Goal: Task Accomplishment & Management: Complete application form

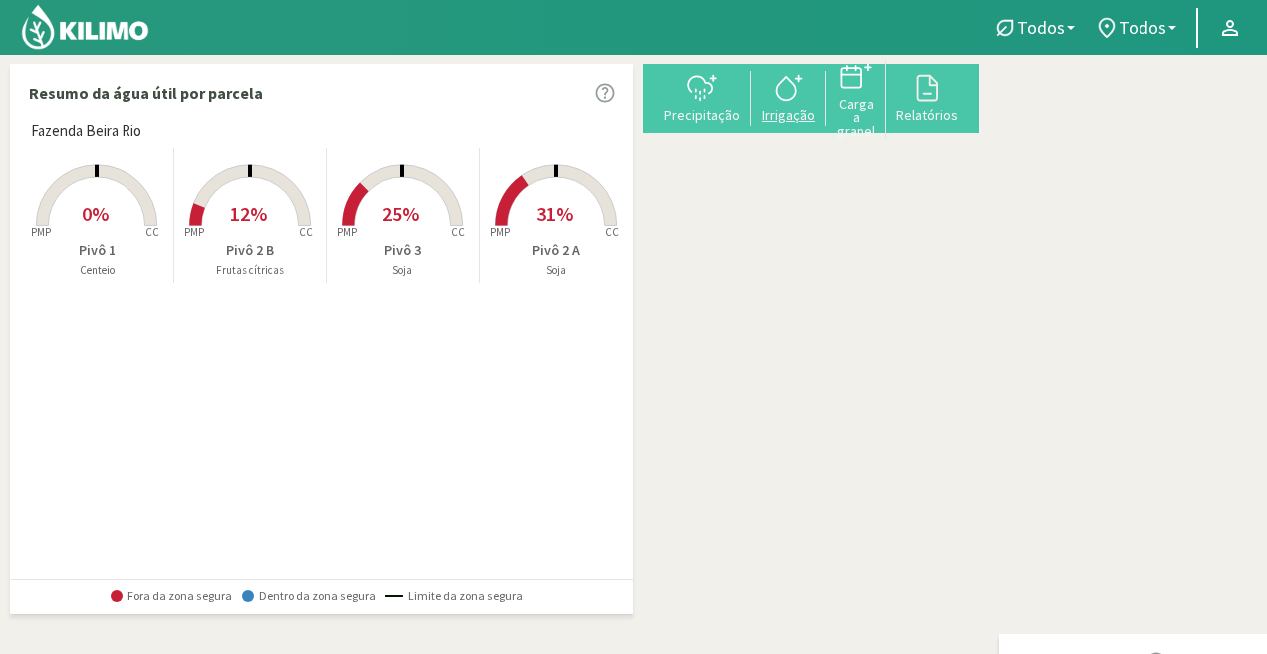
click at [805, 94] on icon at bounding box center [789, 88] width 32 height 32
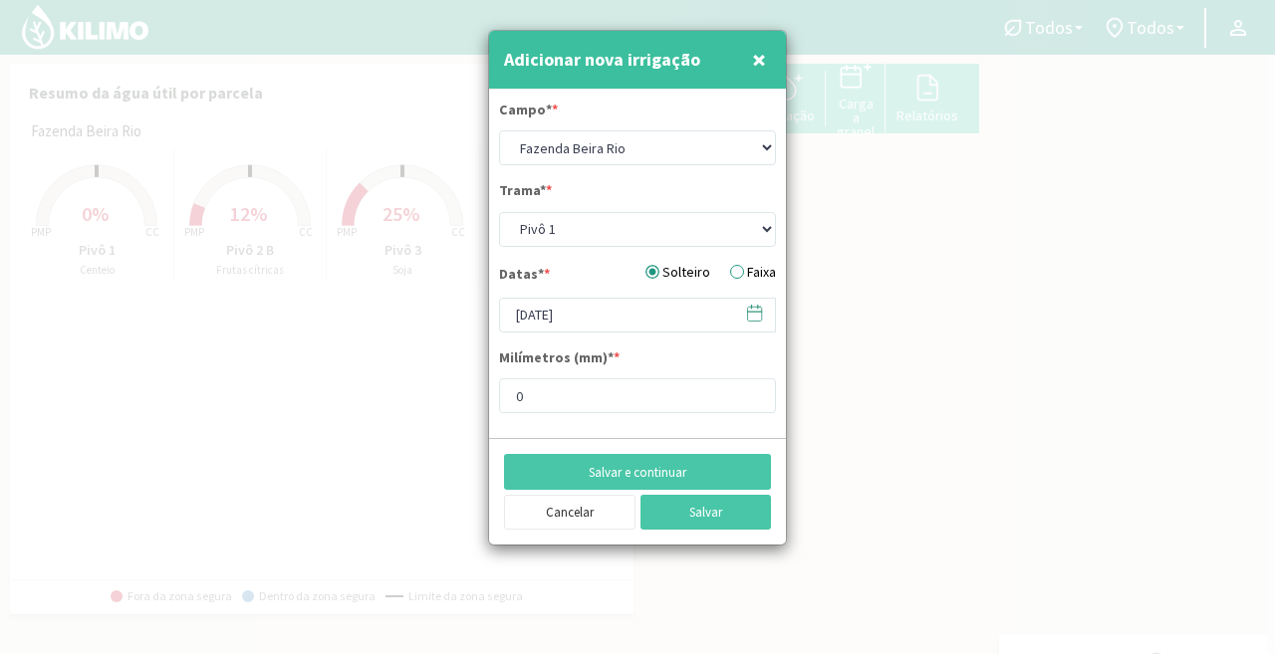
click at [657, 254] on form "Campo* * Fazenda Beira Rio Trama* * Pivô 1 Pivô 2 A Pivô 2 B Pivô 3 Datas* * So…" at bounding box center [637, 265] width 297 height 350
click at [764, 231] on select "Pivô 1 Pivô 2 A Pivô 2 B Pivô 3" at bounding box center [637, 229] width 277 height 35
select select "2: Object"
click at [499, 212] on select "Pivô 1 Pivô 2 A Pivô 2 B Pivô 3" at bounding box center [637, 229] width 277 height 35
click at [671, 315] on input "[DATE]" at bounding box center [637, 315] width 277 height 35
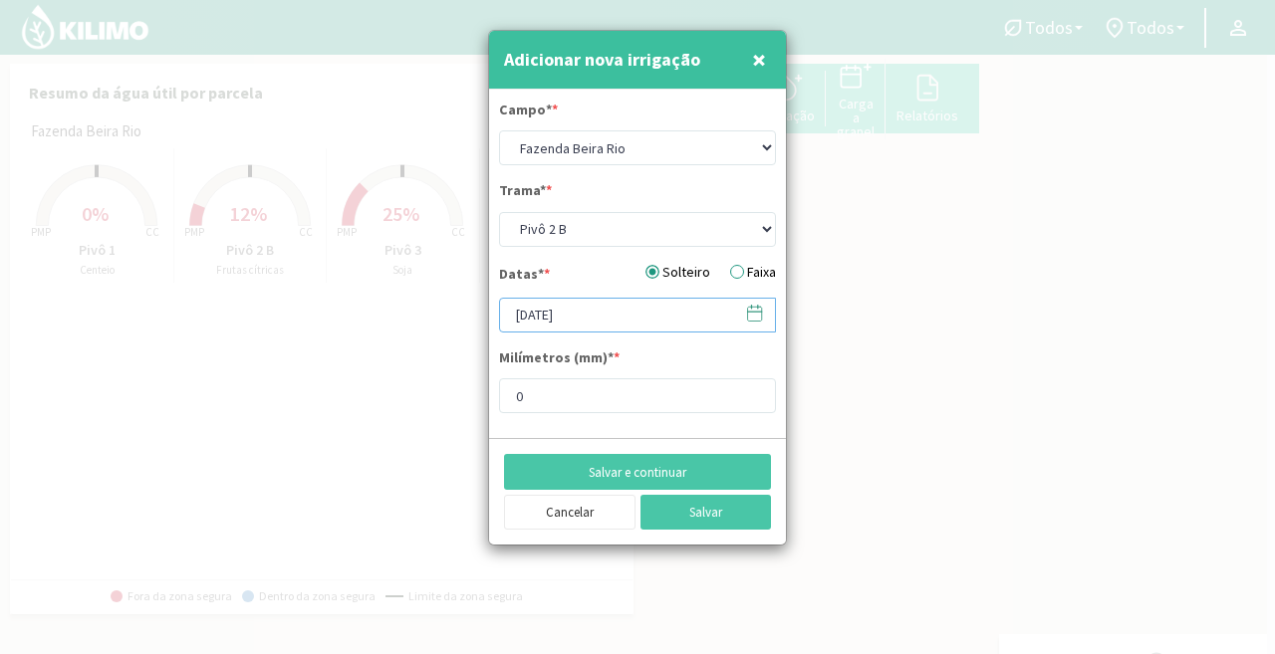
click at [671, 314] on input "[DATE]" at bounding box center [637, 315] width 277 height 35
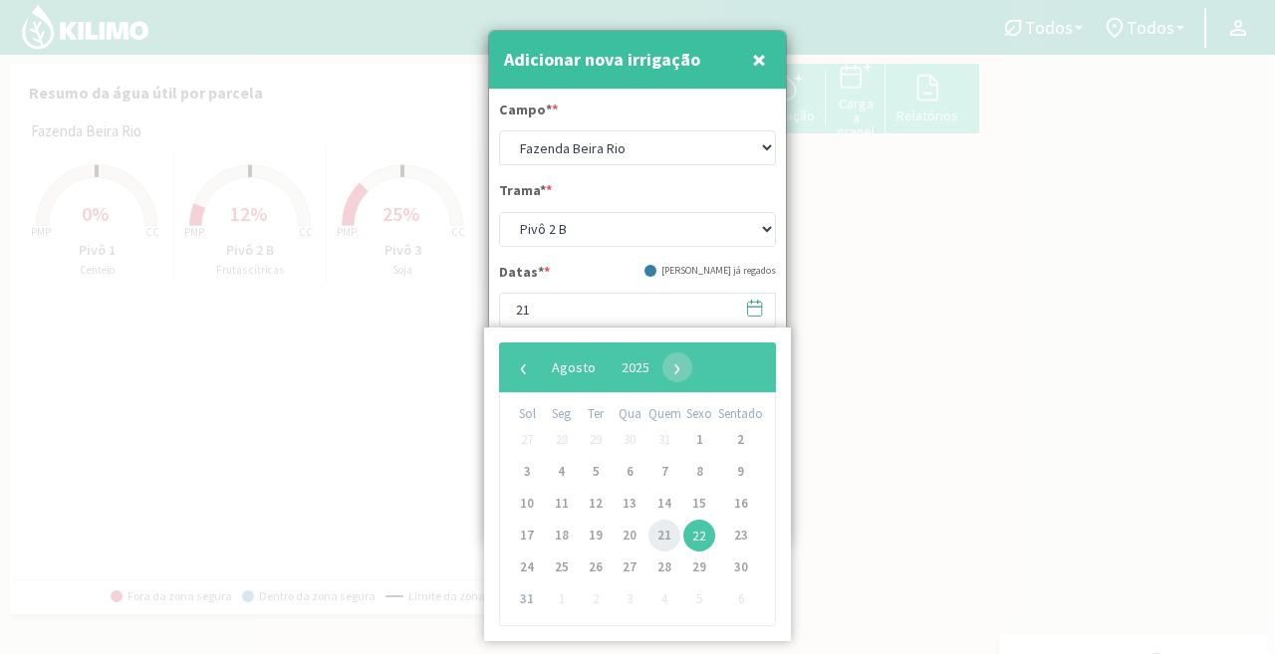
type input "[DATE]"
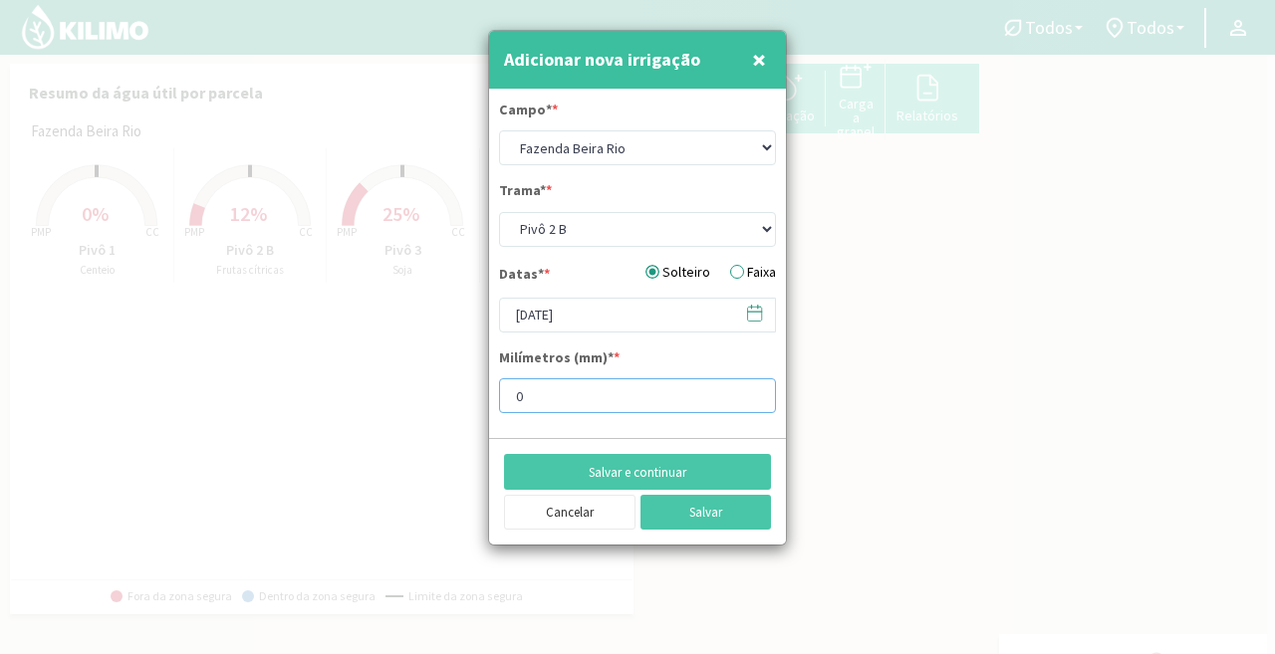
click at [541, 406] on input "0" at bounding box center [637, 395] width 277 height 35
type input "25"
click at [755, 515] on button "Salvar" at bounding box center [705, 512] width 131 height 35
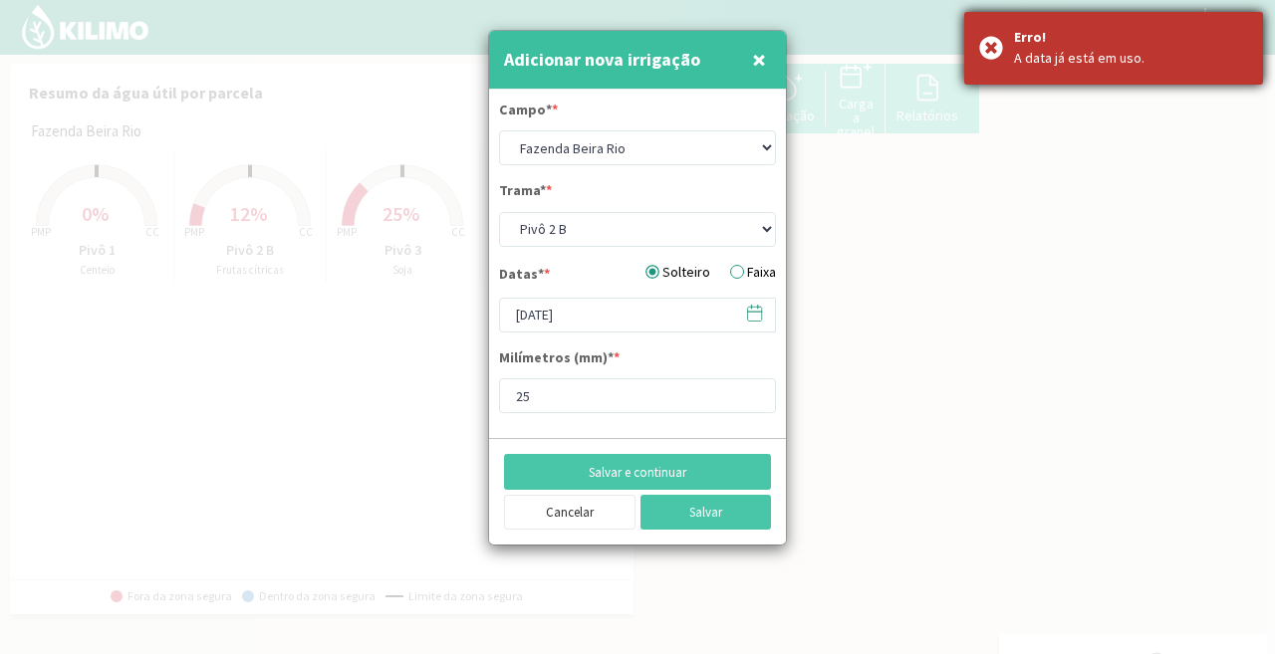
click at [1094, 47] on div "Erro!" at bounding box center [1131, 37] width 234 height 21
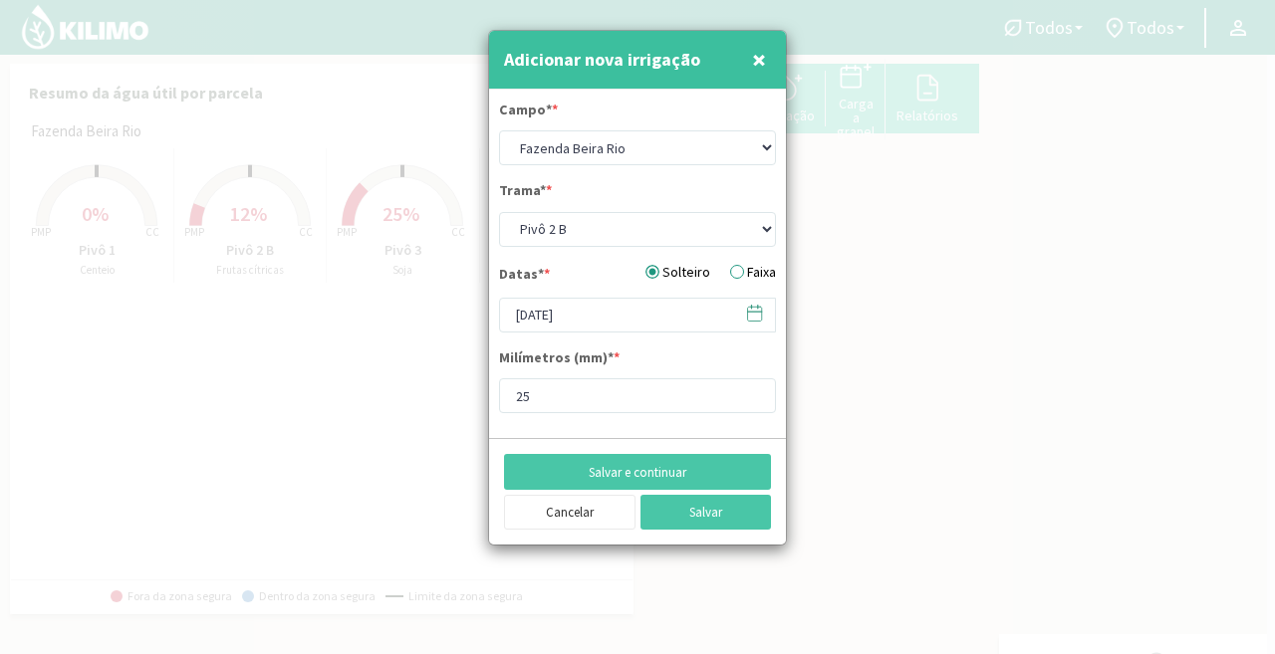
click at [553, 266] on div "Datas* * Solteiro Faixa" at bounding box center [637, 280] width 277 height 36
click at [616, 401] on input "25" at bounding box center [637, 395] width 277 height 35
click at [549, 515] on font "Cancelar" at bounding box center [570, 512] width 48 height 17
select select "0: Object"
type input "[DATE]"
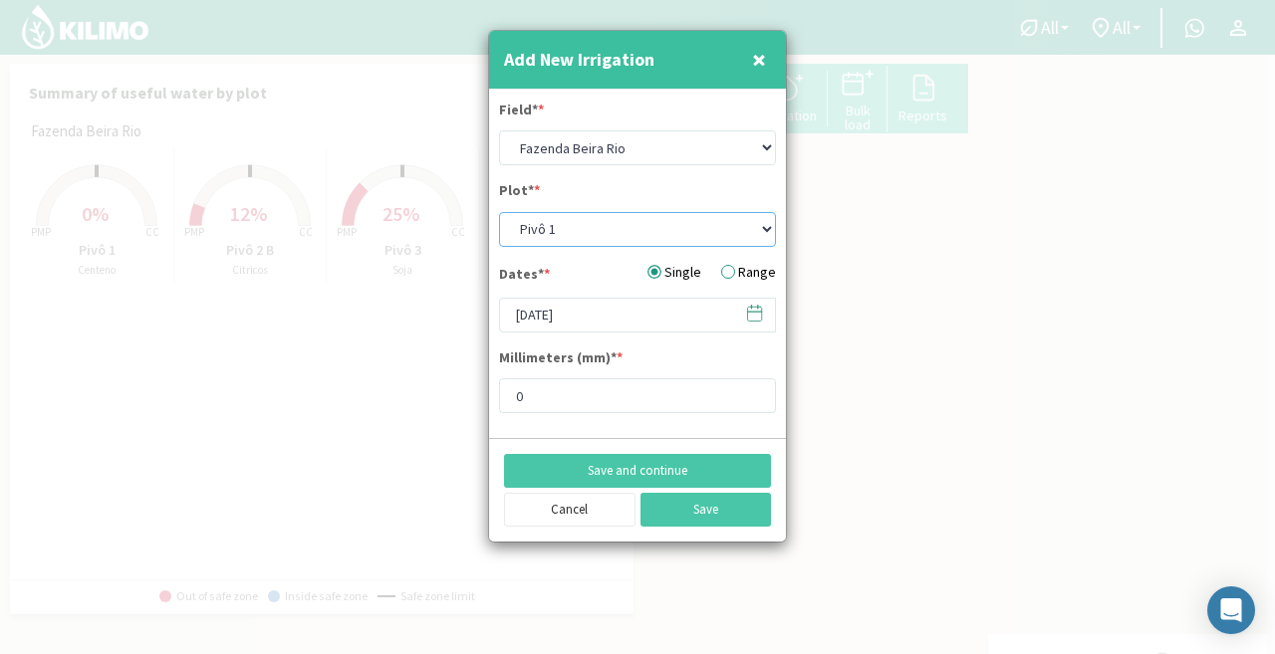
click at [673, 243] on select "Pivô 1 Pivô 2 A Pivô 2 B Pivô 3" at bounding box center [637, 229] width 277 height 35
select select "2: Object"
click at [499, 212] on select "Pivô 1 Pivô 2 A Pivô 2 B Pivô 3" at bounding box center [637, 229] width 277 height 35
click at [738, 314] on span at bounding box center [745, 313] width 32 height 31
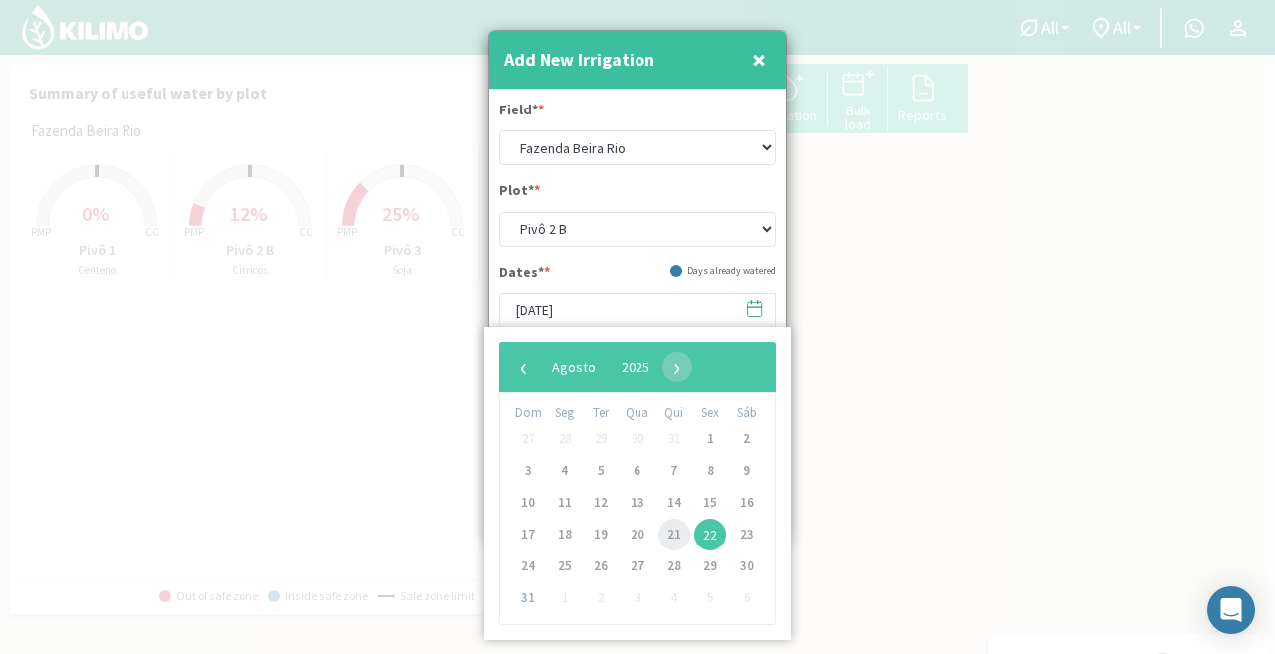
click at [679, 532] on span "21" at bounding box center [674, 535] width 32 height 32
type input "[DATE]"
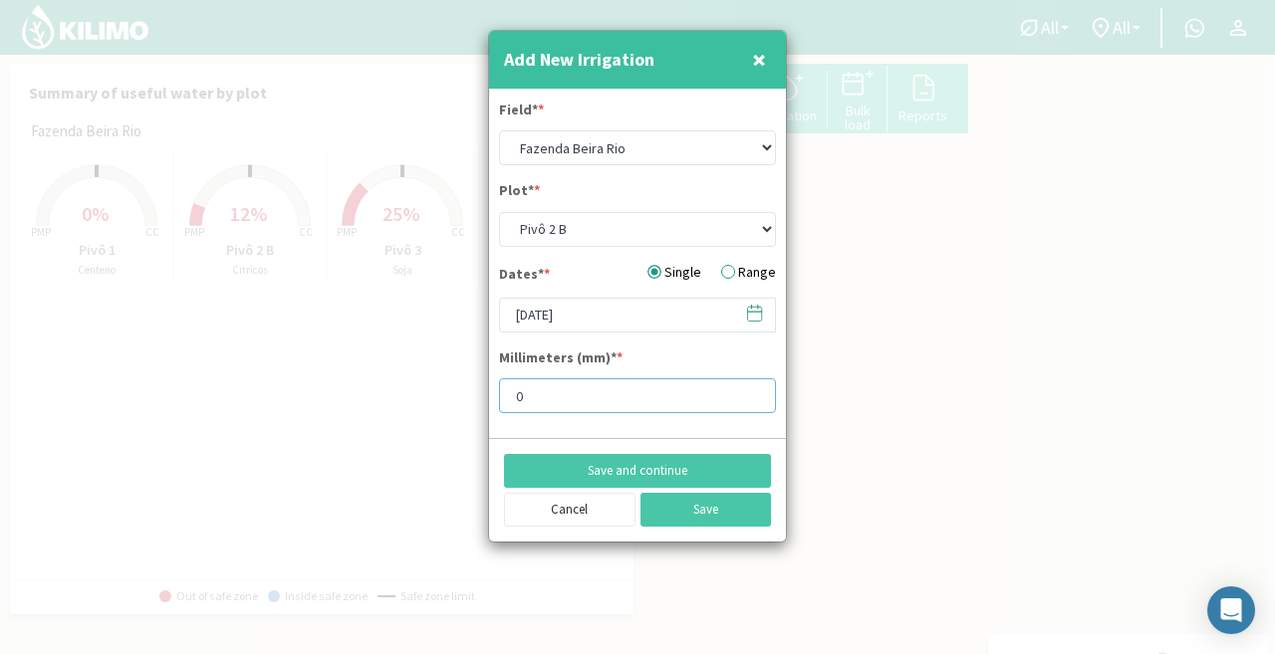
click at [583, 398] on input "0" at bounding box center [637, 395] width 277 height 35
type input "25"
click at [717, 473] on button "Save and continue" at bounding box center [637, 471] width 267 height 34
click at [756, 52] on span "×" at bounding box center [759, 59] width 14 height 33
select select "0: Object"
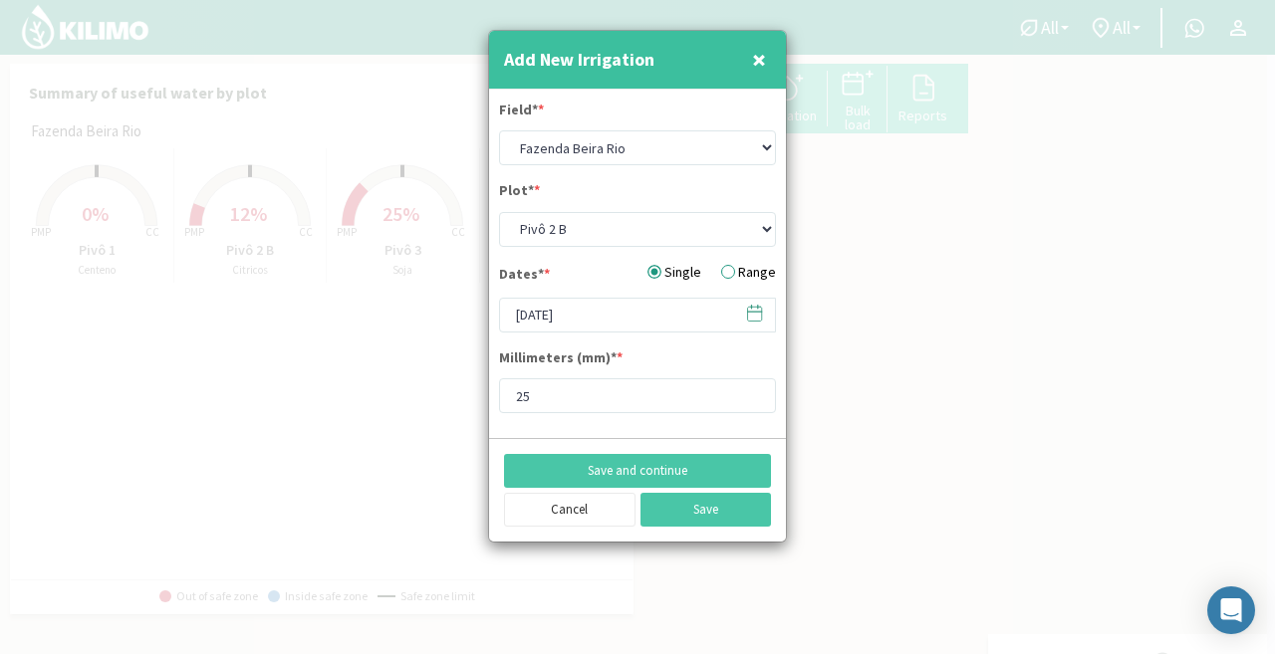
type input "[DATE]"
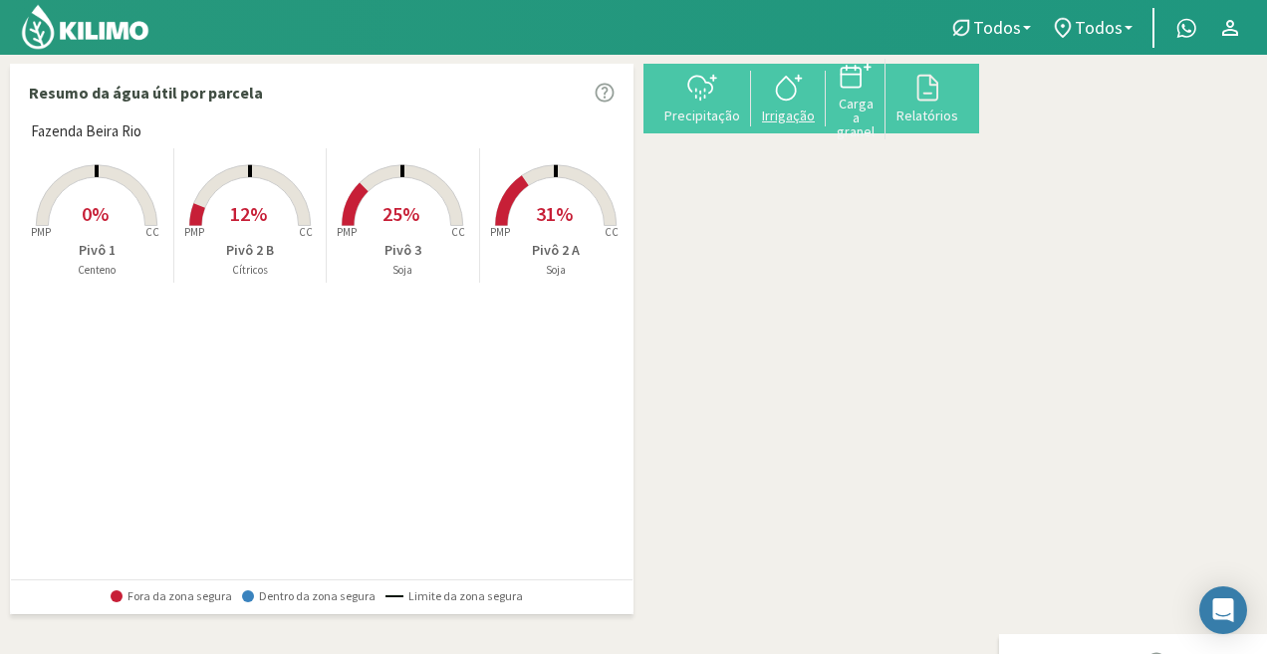
click at [815, 113] on font "Irrigação" at bounding box center [788, 116] width 53 height 18
click at [523, 217] on rect at bounding box center [555, 227] width 159 height 159
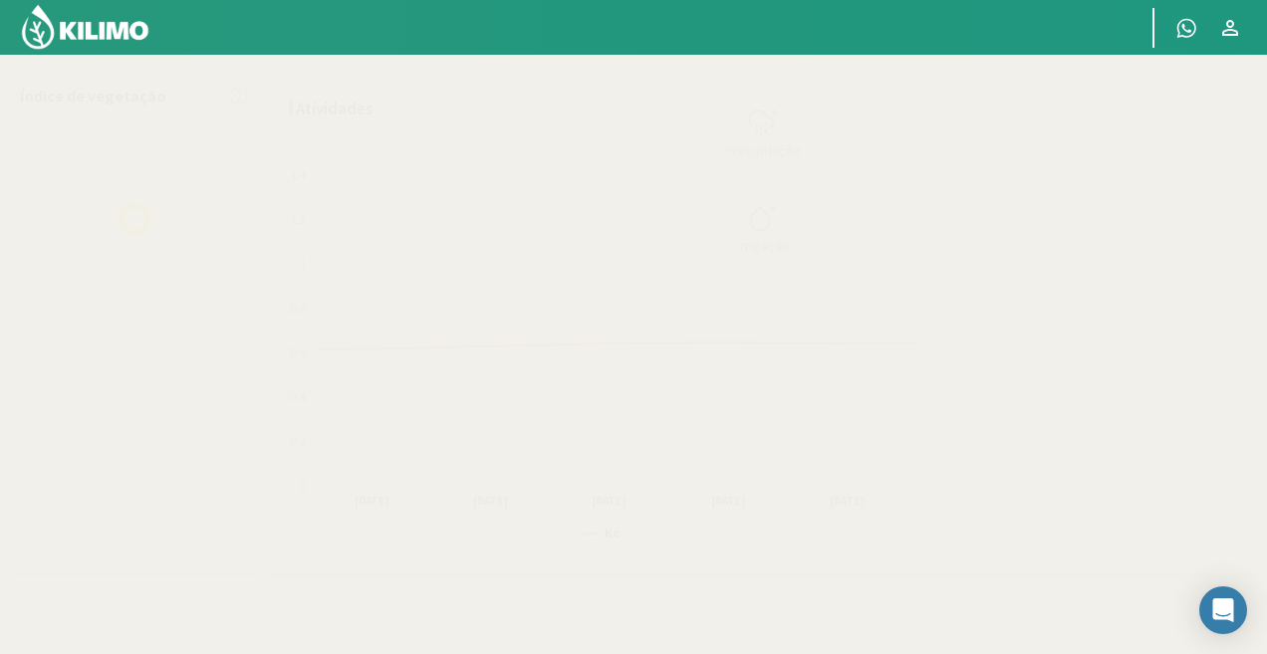
select select "2: Object"
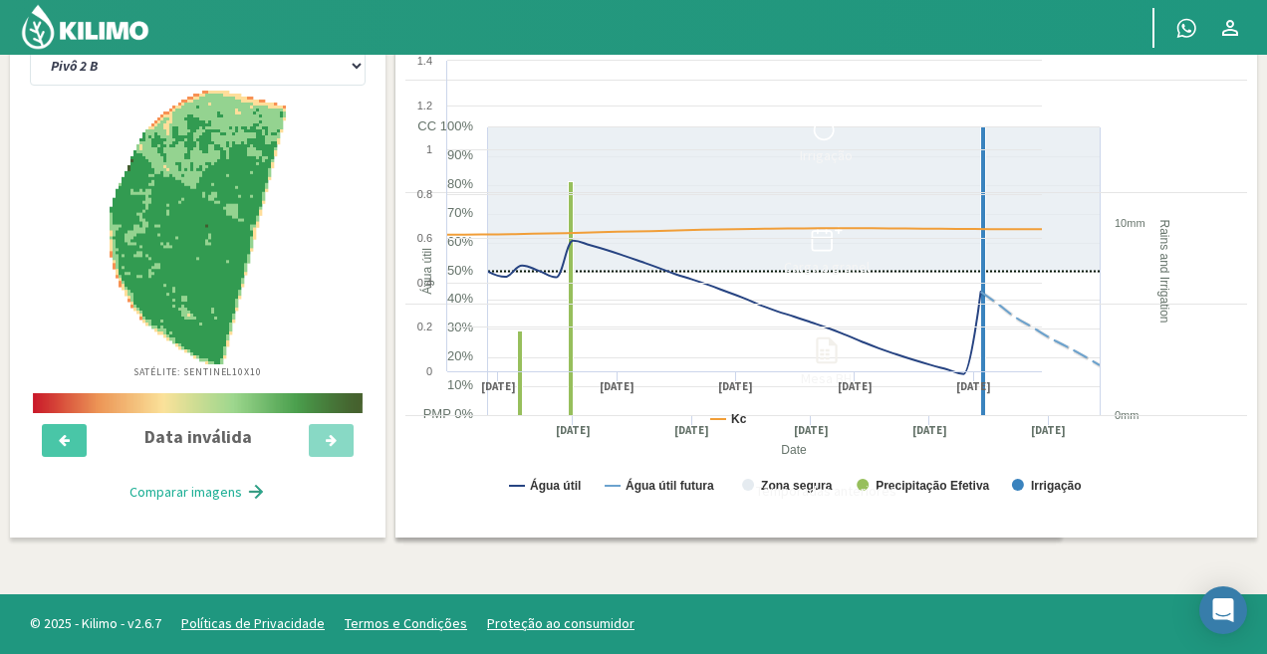
scroll to position [697, 0]
click at [437, 160] on icon at bounding box center [427, 148] width 19 height 23
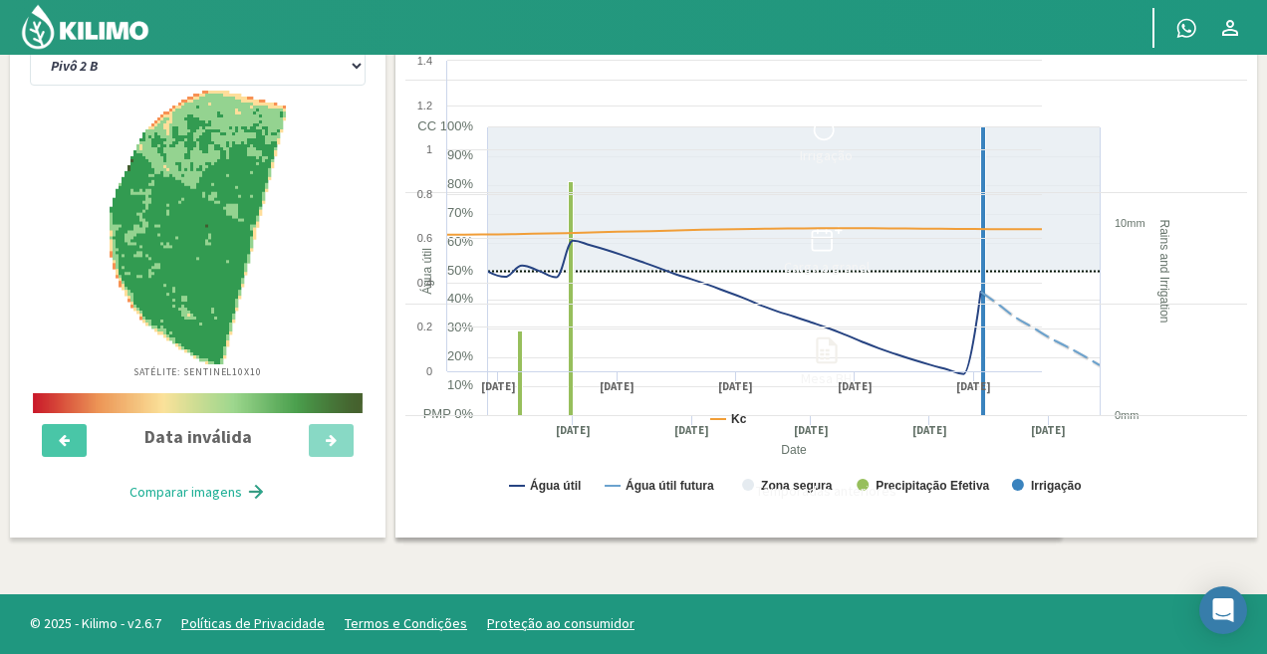
click at [577, 167] on font "Data inválida" at bounding box center [545, 160] width 63 height 14
click at [1045, 153] on font "Editar" at bounding box center [1027, 144] width 35 height 18
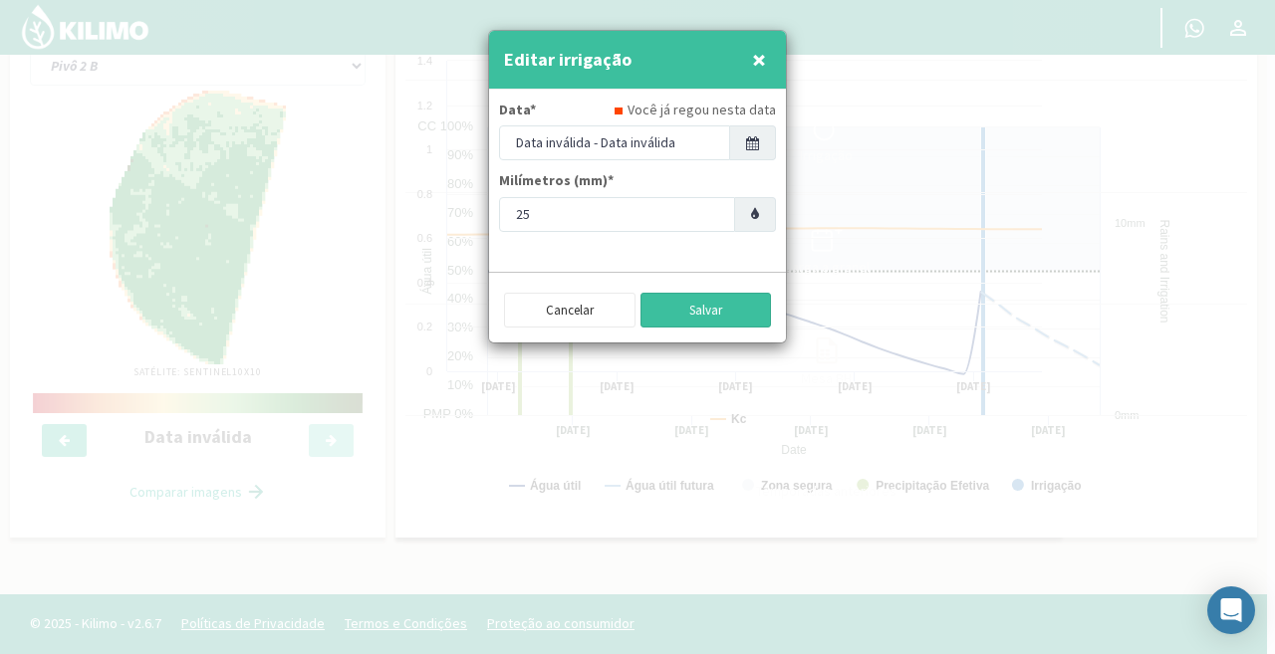
click at [739, 313] on button "Salvar" at bounding box center [705, 310] width 131 height 35
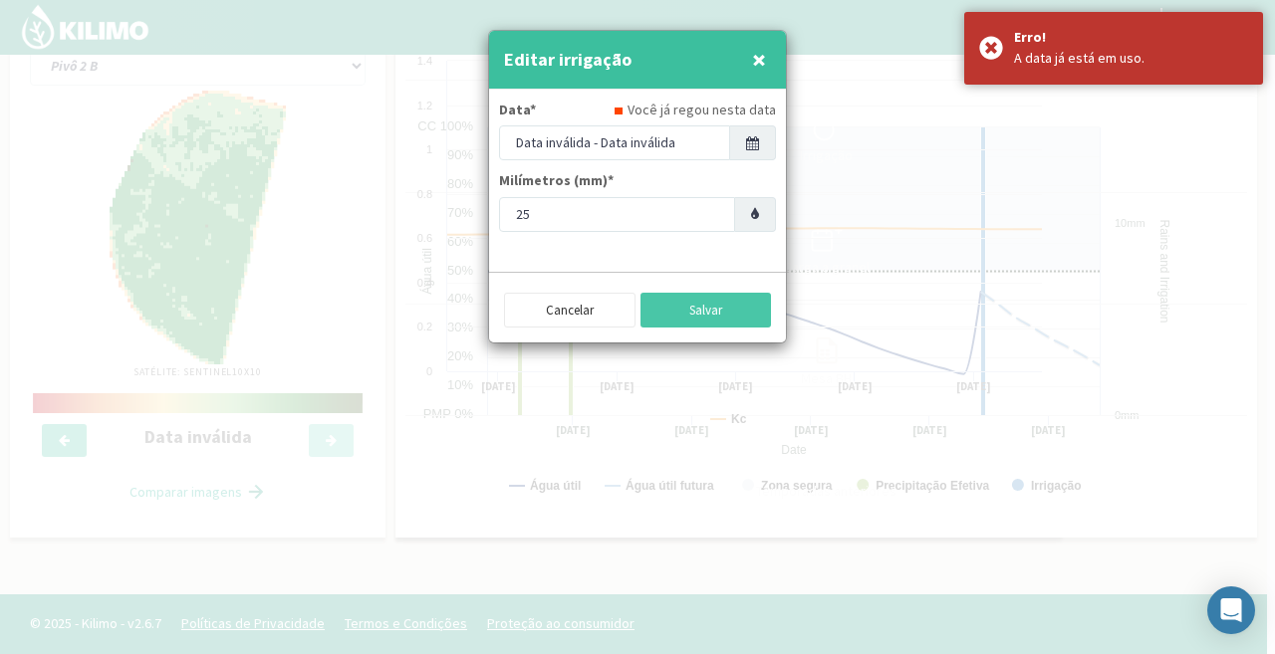
click at [760, 47] on font "×" at bounding box center [759, 59] width 14 height 33
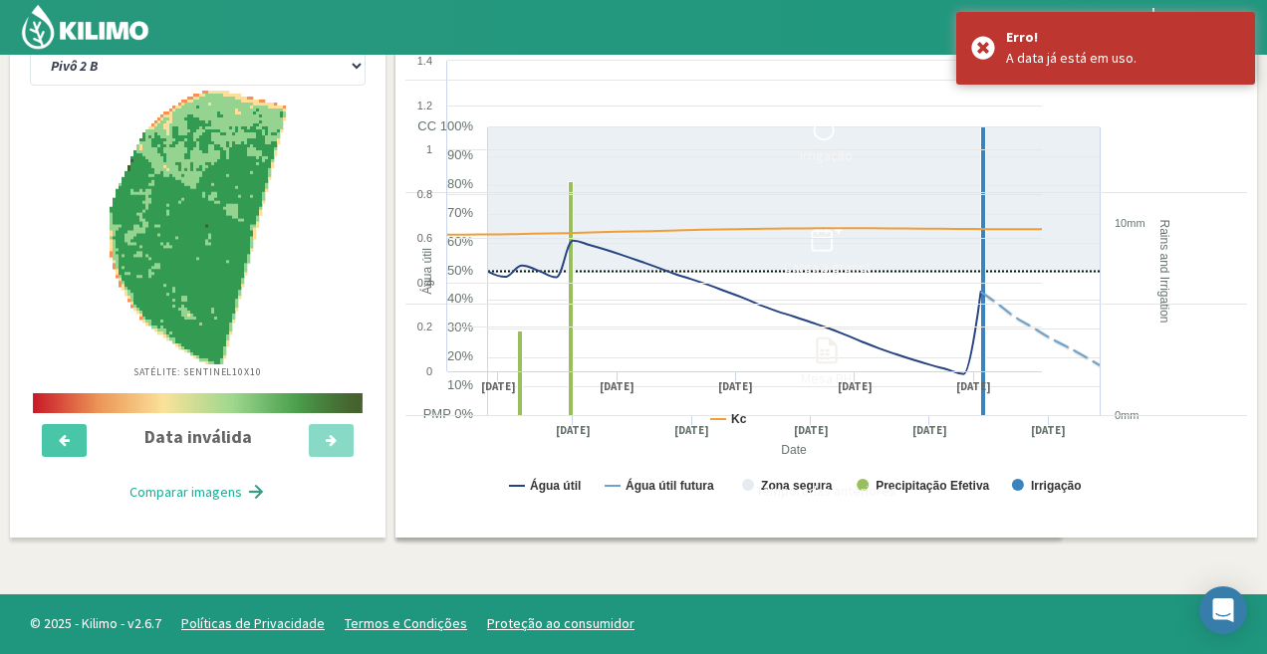
click at [1062, 351] on div "Atividades Real: 12,2 mm Efetivo 12,2 mm Data inválida Excluir Editar Real: 4,4…" at bounding box center [728, 248] width 666 height 579
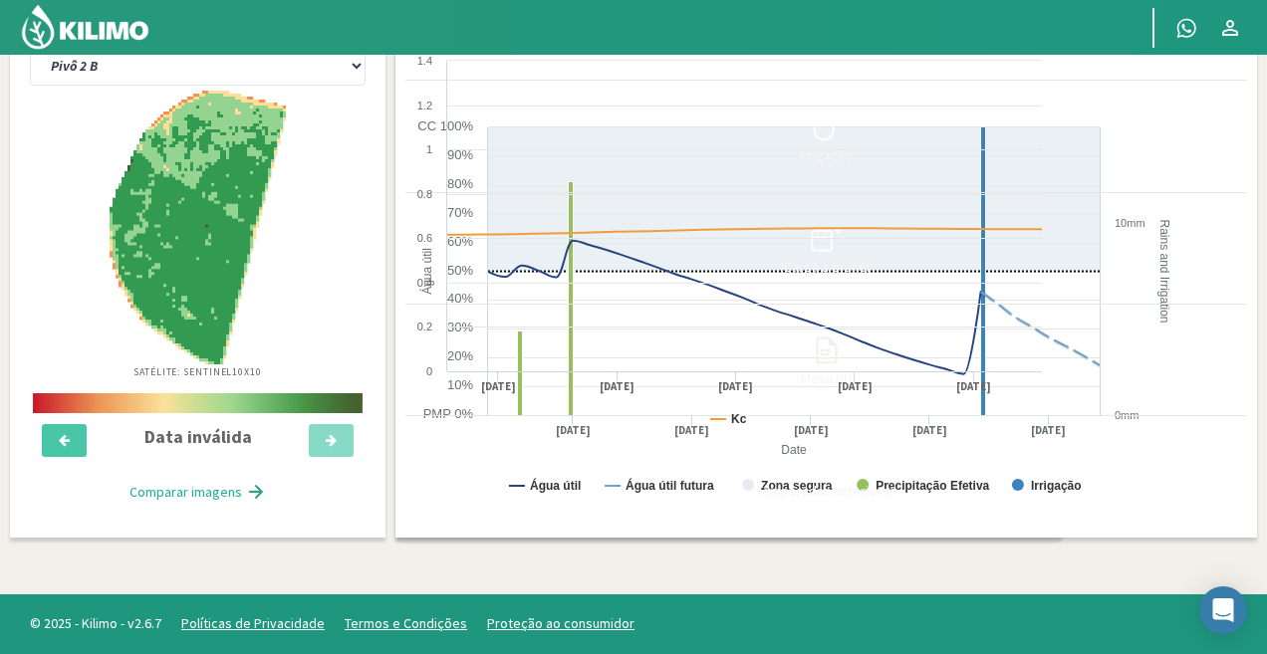
scroll to position [710, 0]
click at [56, 458] on button at bounding box center [64, 441] width 45 height 34
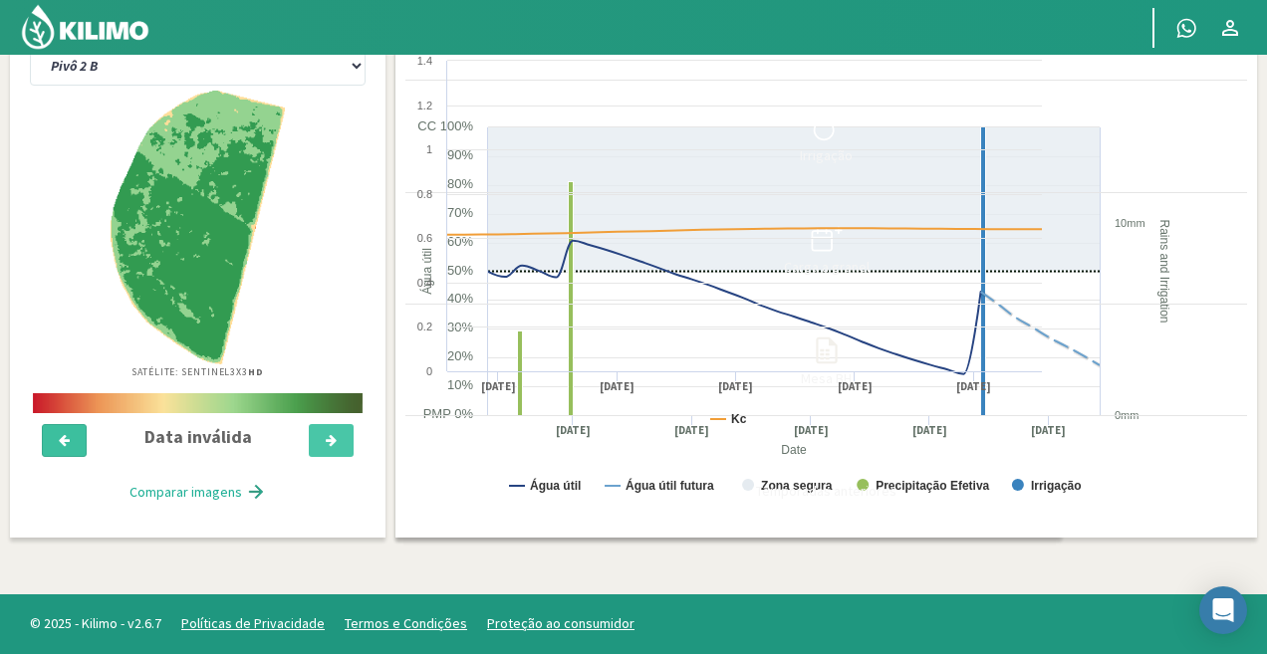
click at [56, 458] on button at bounding box center [64, 441] width 45 height 34
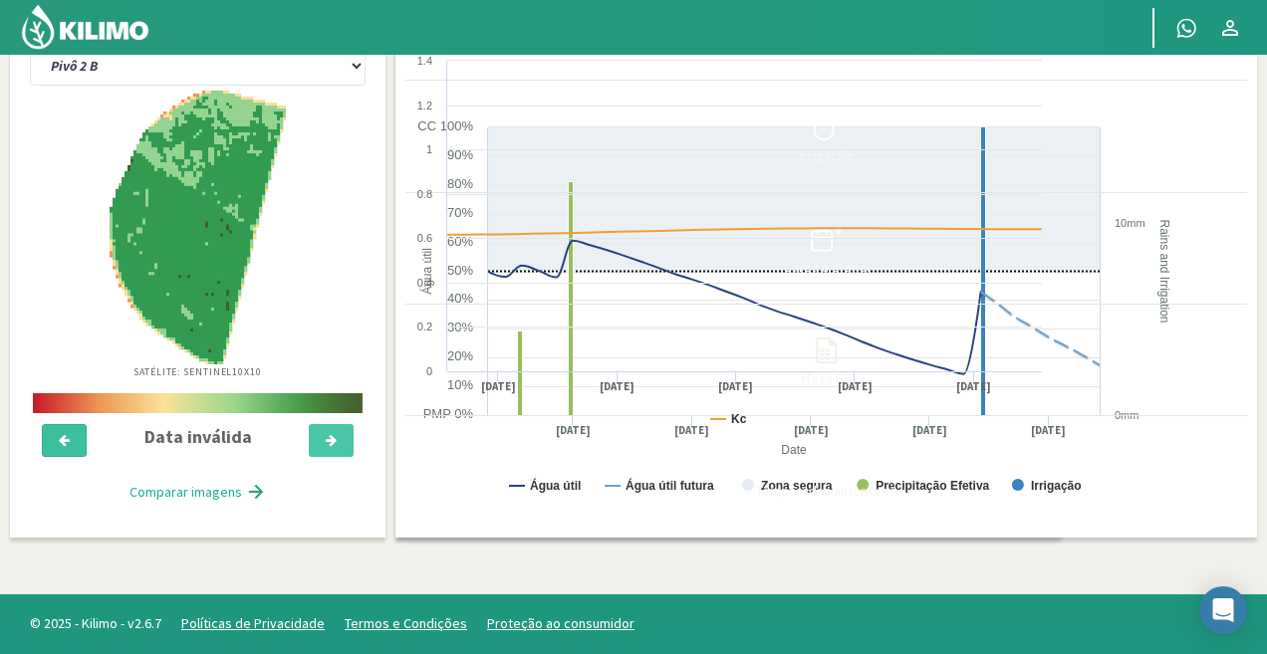
click at [56, 458] on button at bounding box center [64, 441] width 45 height 34
click at [163, 448] on font "Data inválida" at bounding box center [198, 436] width 108 height 23
click at [164, 448] on font "Data inválida" at bounding box center [198, 436] width 108 height 23
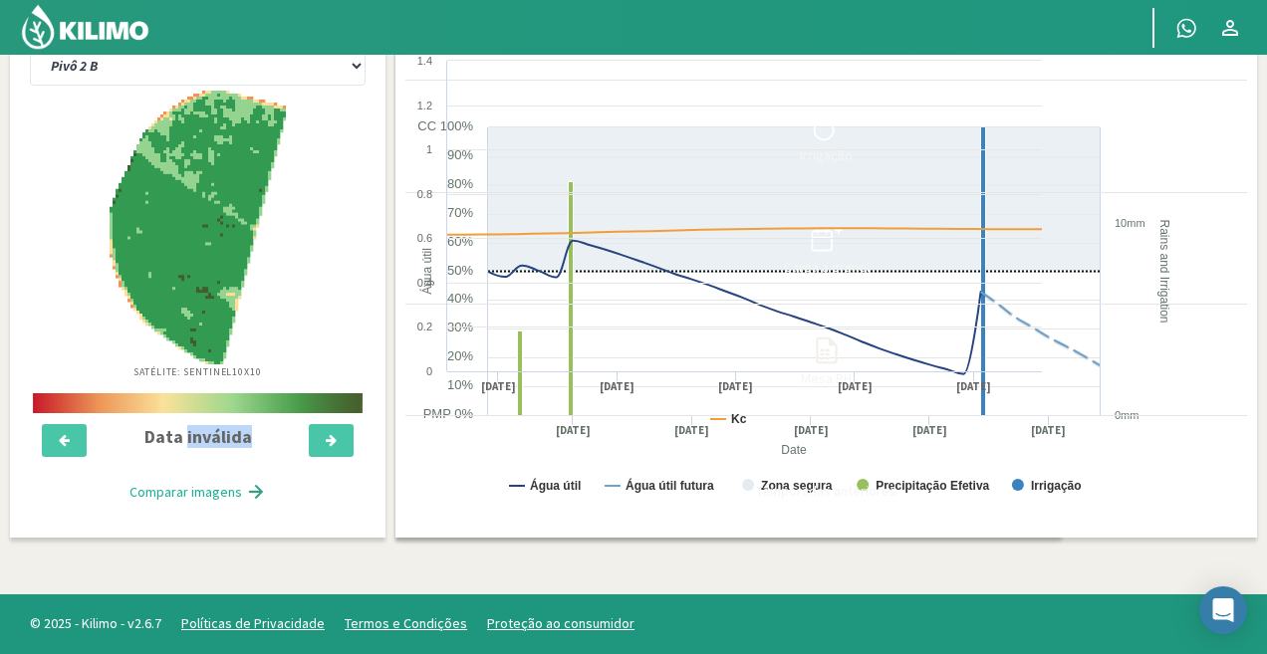
click at [164, 448] on font "Data inválida" at bounding box center [198, 436] width 108 height 23
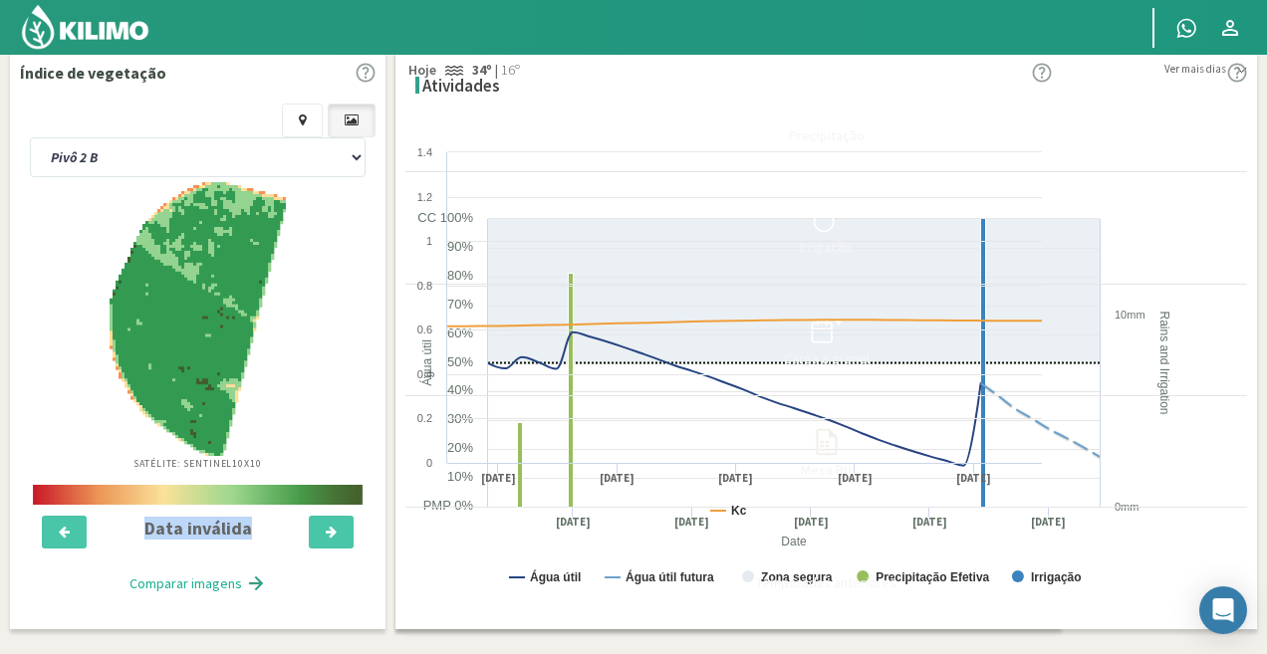
scroll to position [13, 0]
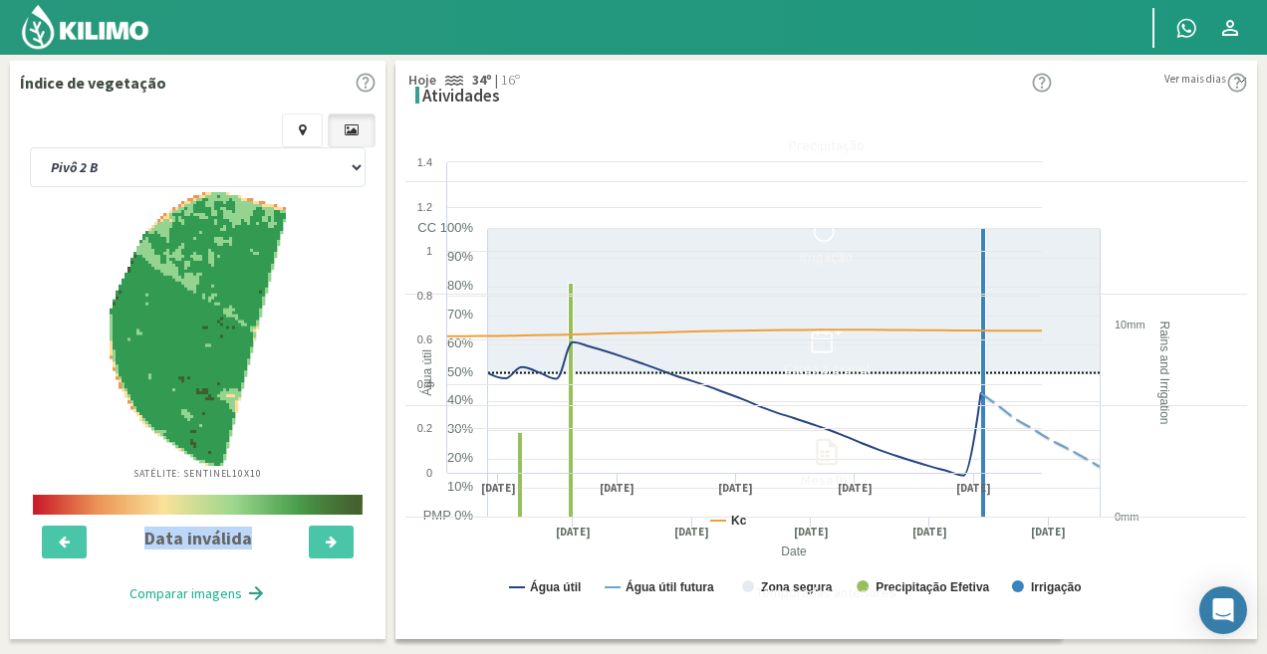
click at [877, 373] on icon at bounding box center [793, 301] width 611 height 144
click at [888, 373] on icon at bounding box center [793, 301] width 611 height 144
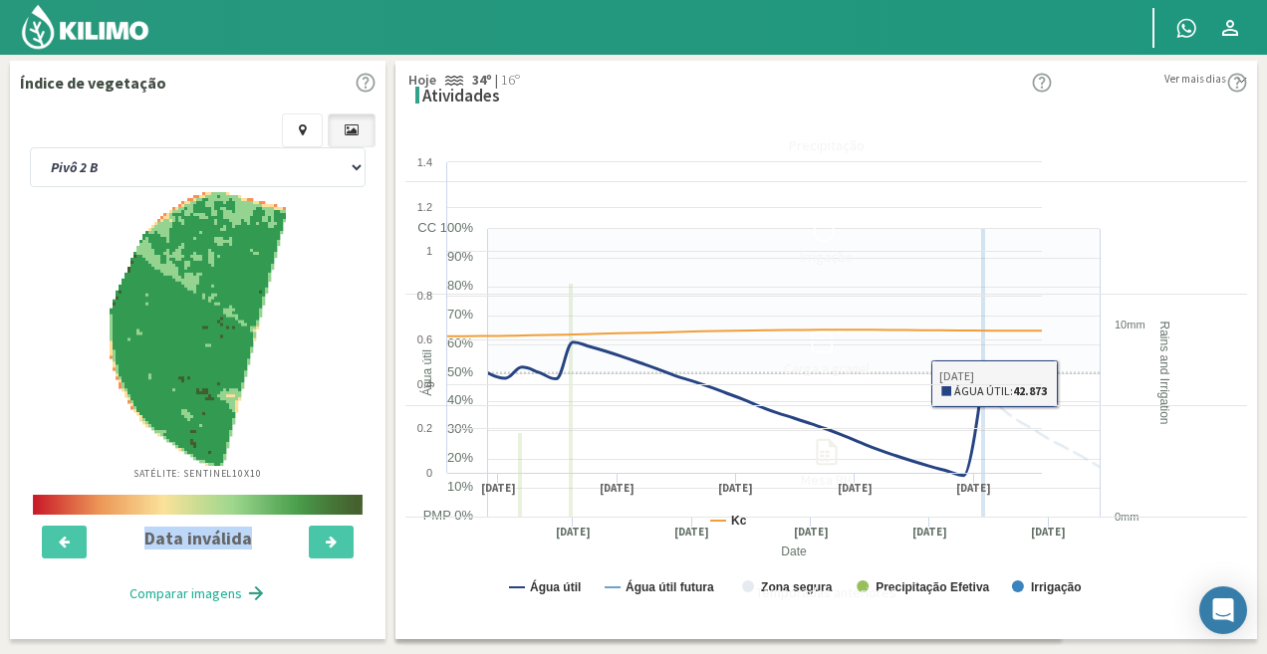
click at [853, 475] on icon at bounding box center [734, 408] width 493 height 133
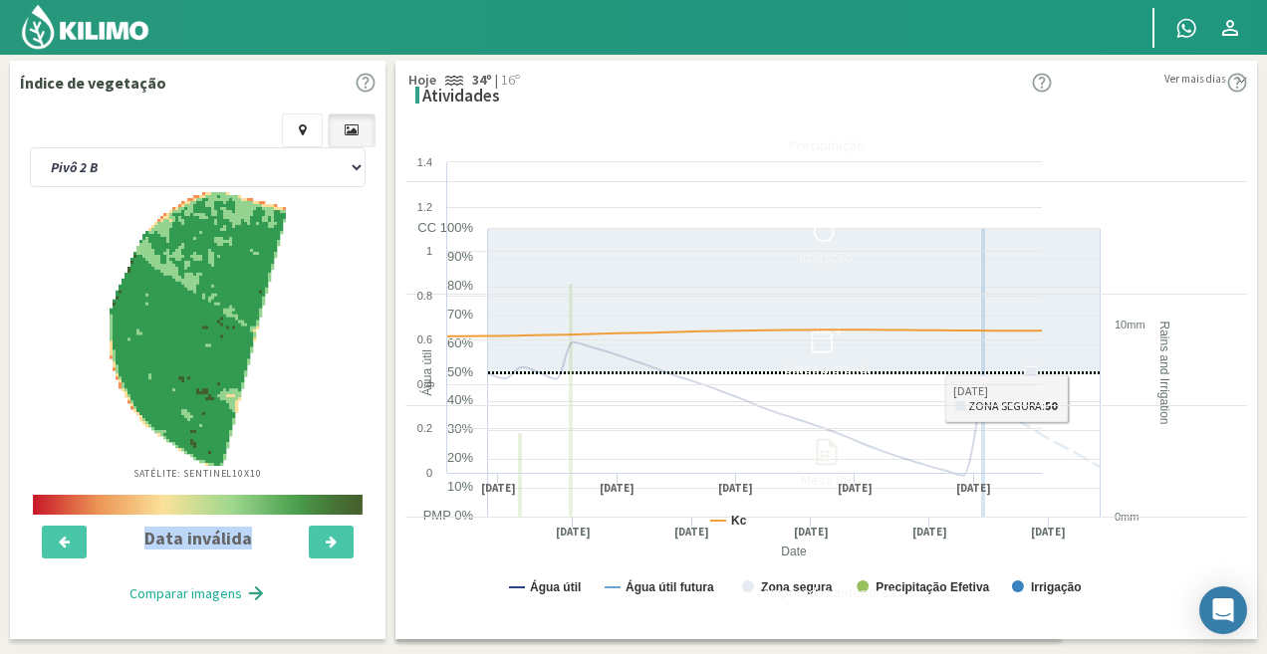
click at [1025, 378] on icon at bounding box center [1031, 372] width 12 height 12
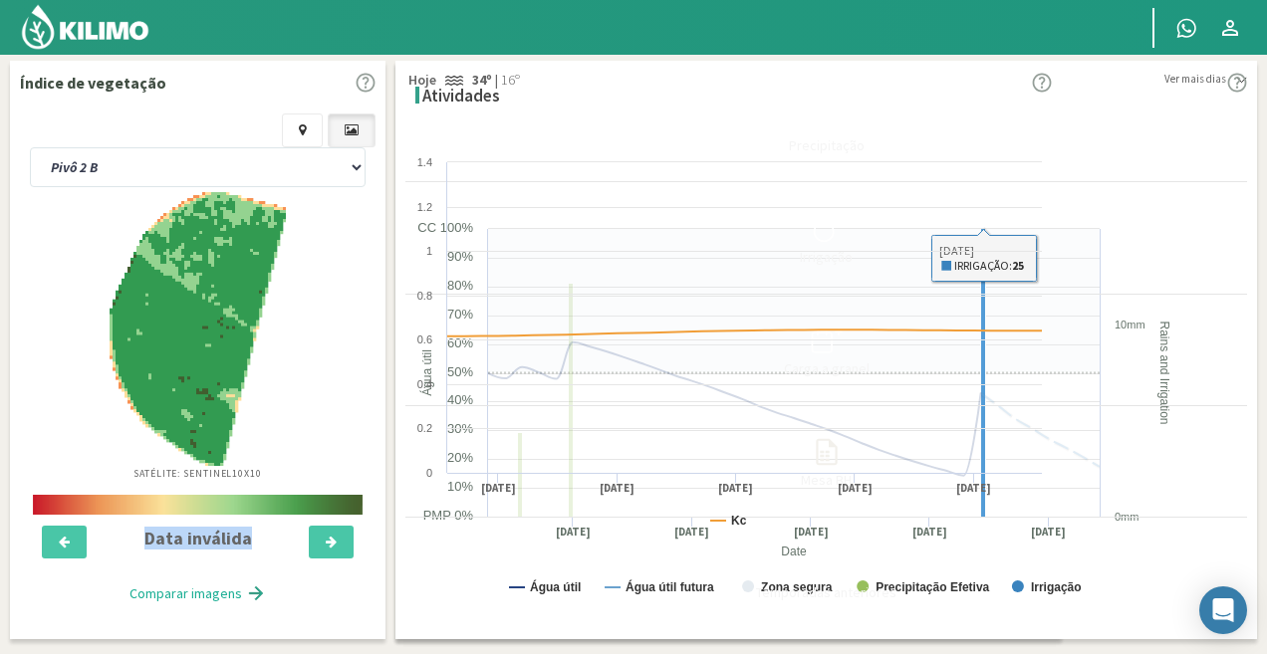
click at [828, 509] on rect at bounding box center [795, 418] width 781 height 398
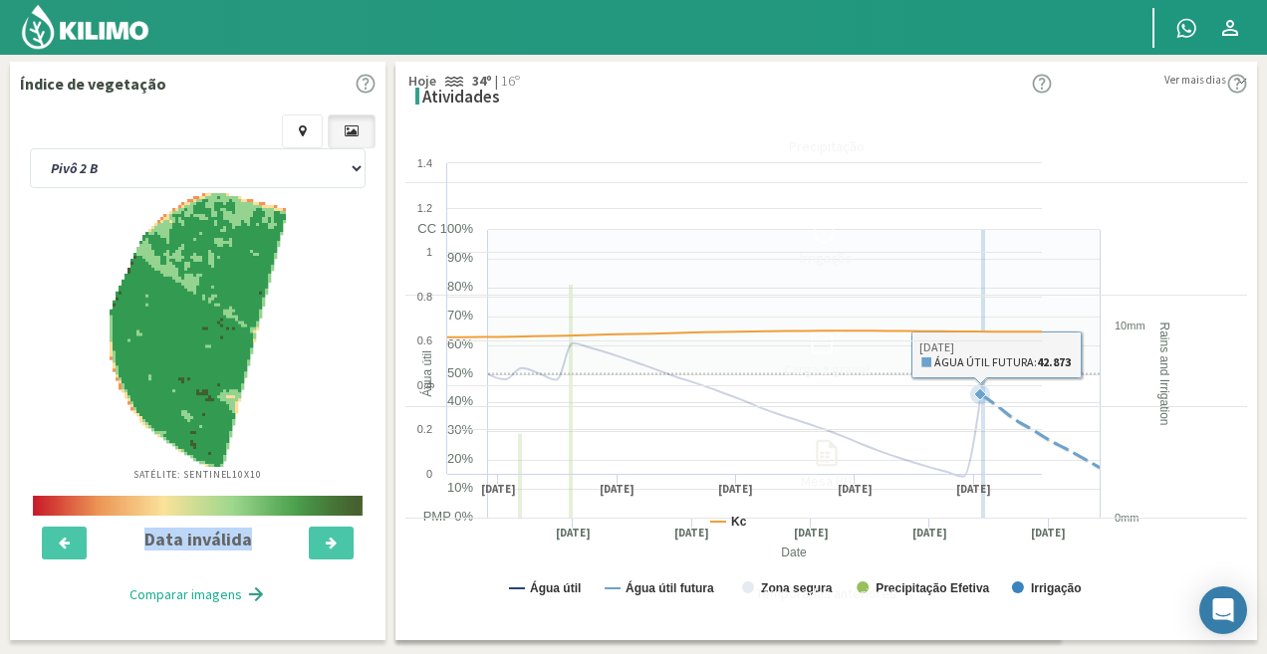
scroll to position [0, 0]
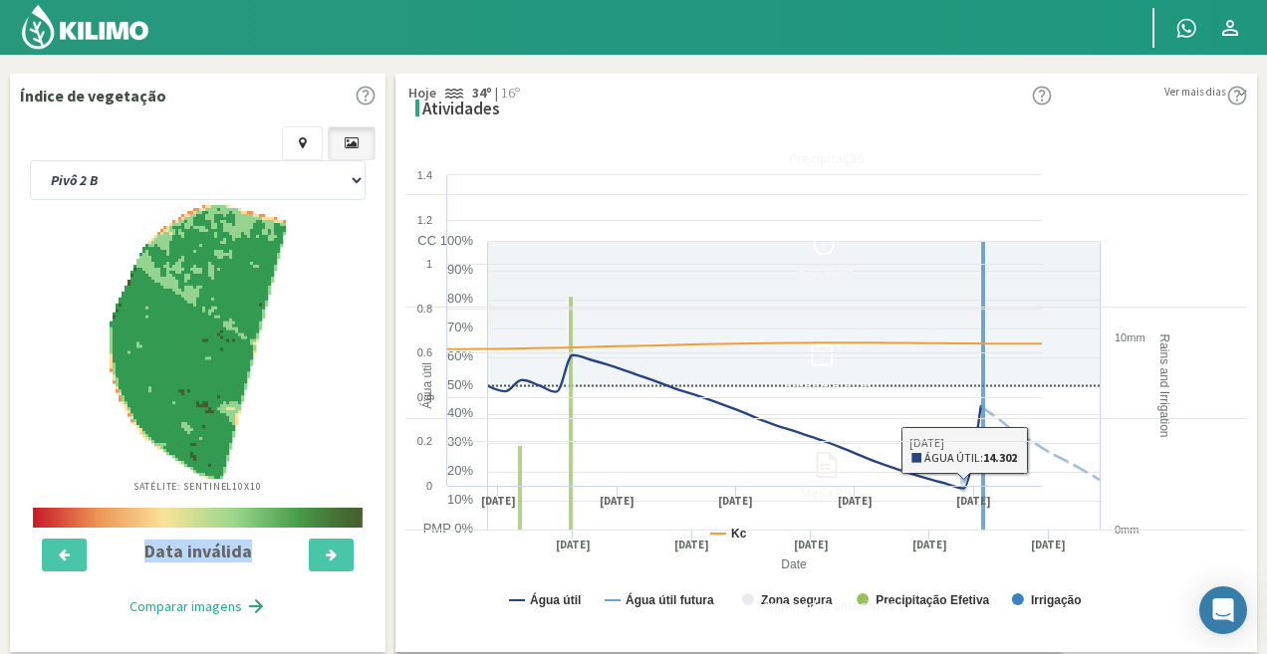
drag, startPoint x: 833, startPoint y: 576, endPoint x: 840, endPoint y: 553, distance: 23.9
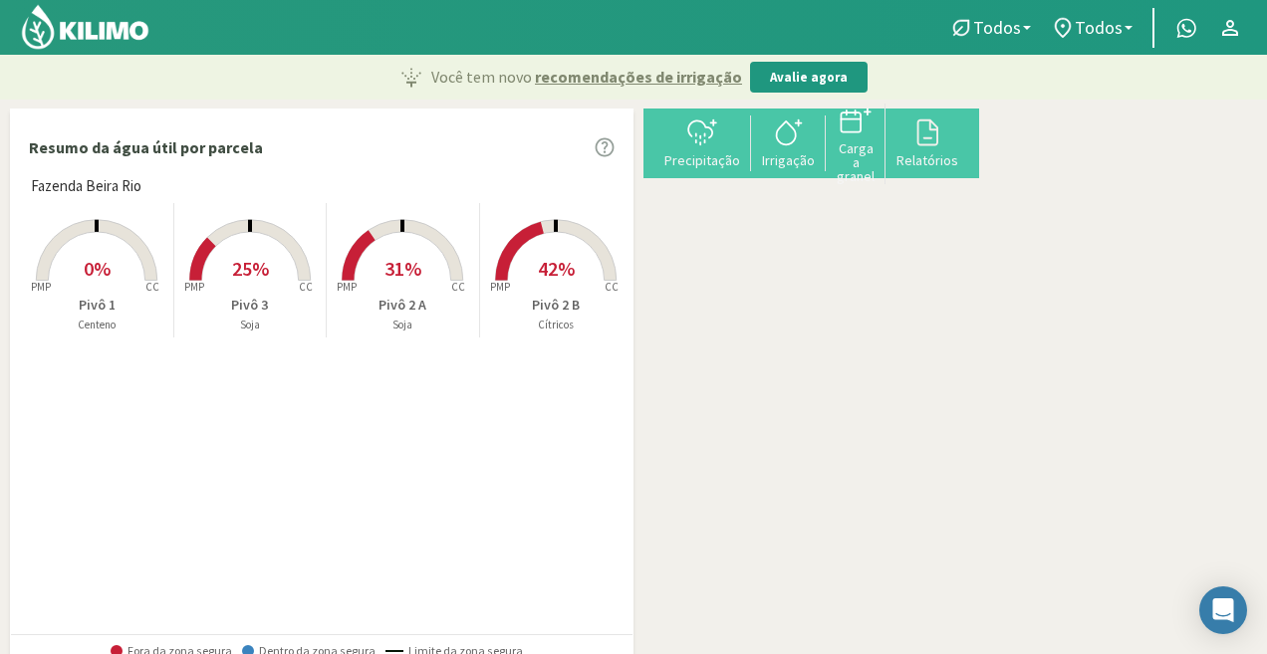
click at [564, 258] on font "42%" at bounding box center [556, 268] width 37 height 25
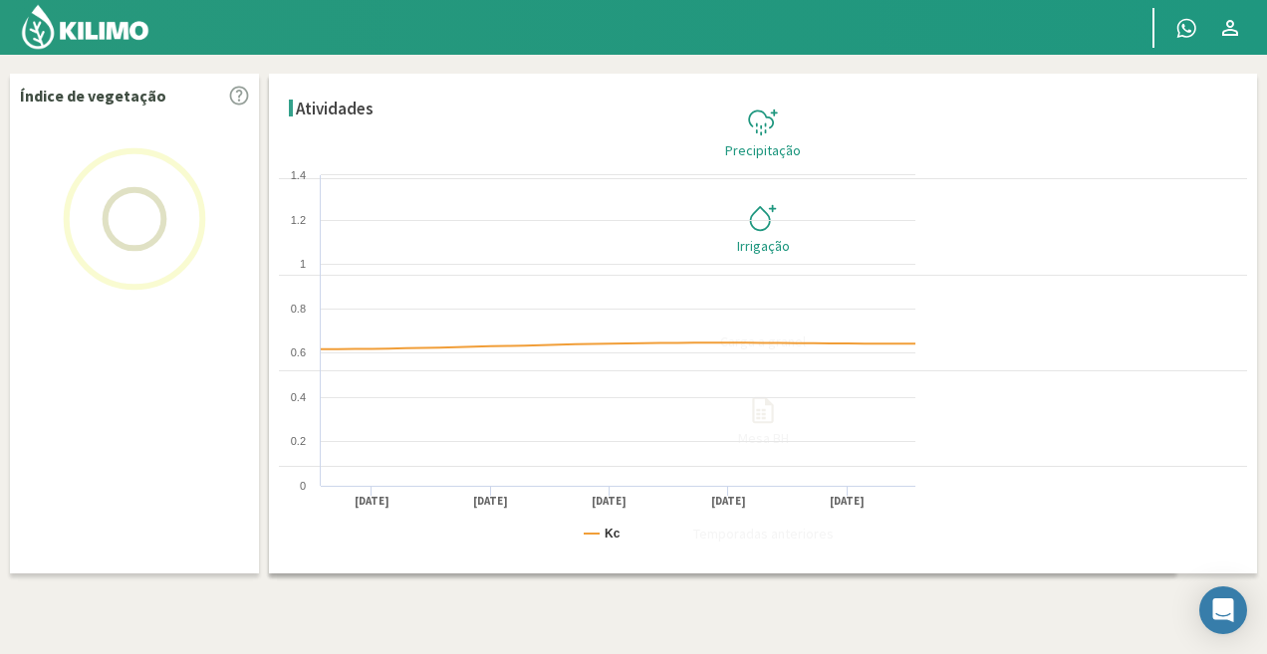
select select "2: Object"
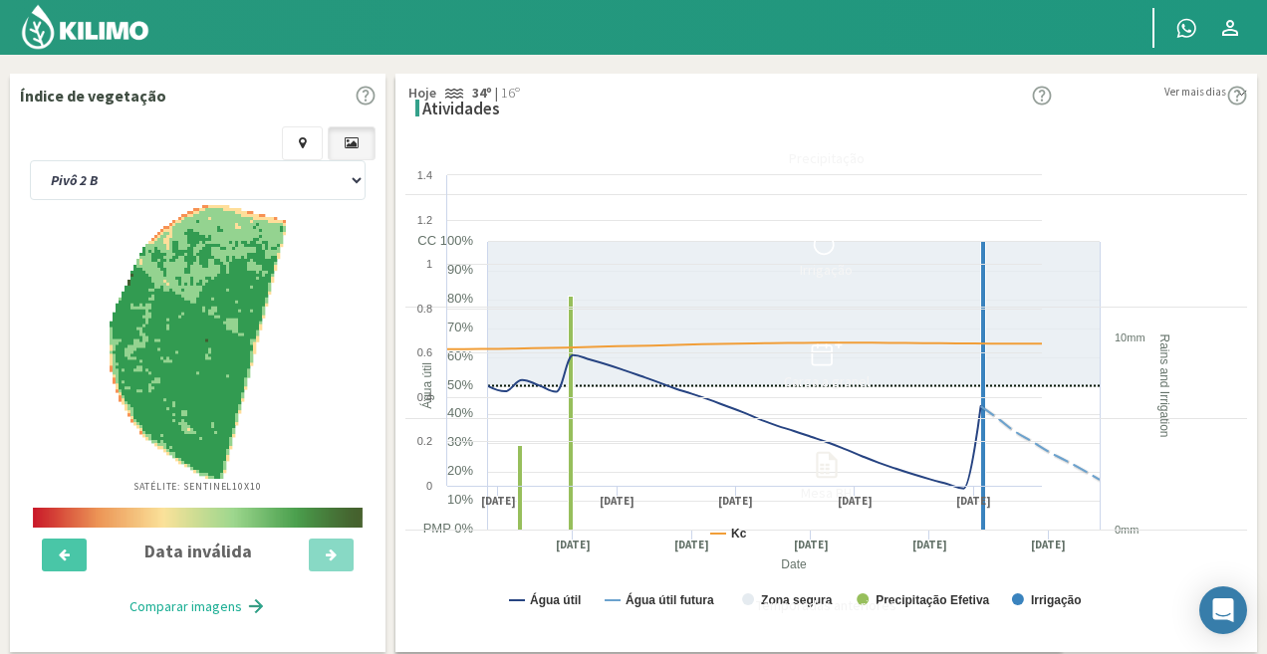
click at [559, 172] on div "Água útil atual 35 mm (42,9%) Zona Segura 5 mm para alcançar Capacidade de camp…" at bounding box center [825, 145] width 841 height 53
